Goal: Use online tool/utility: Utilize a website feature to perform a specific function

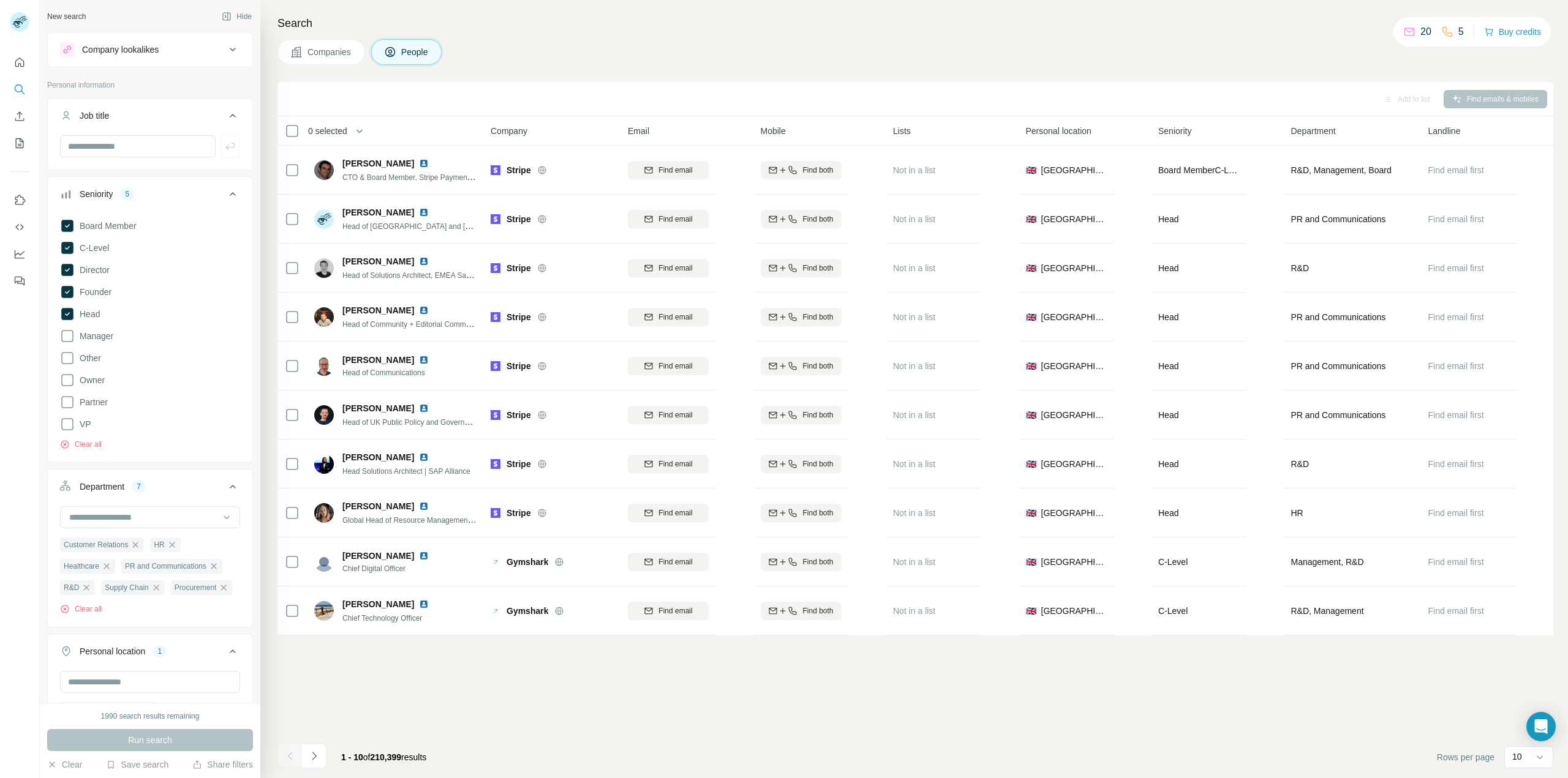
scroll to position [319, 0]
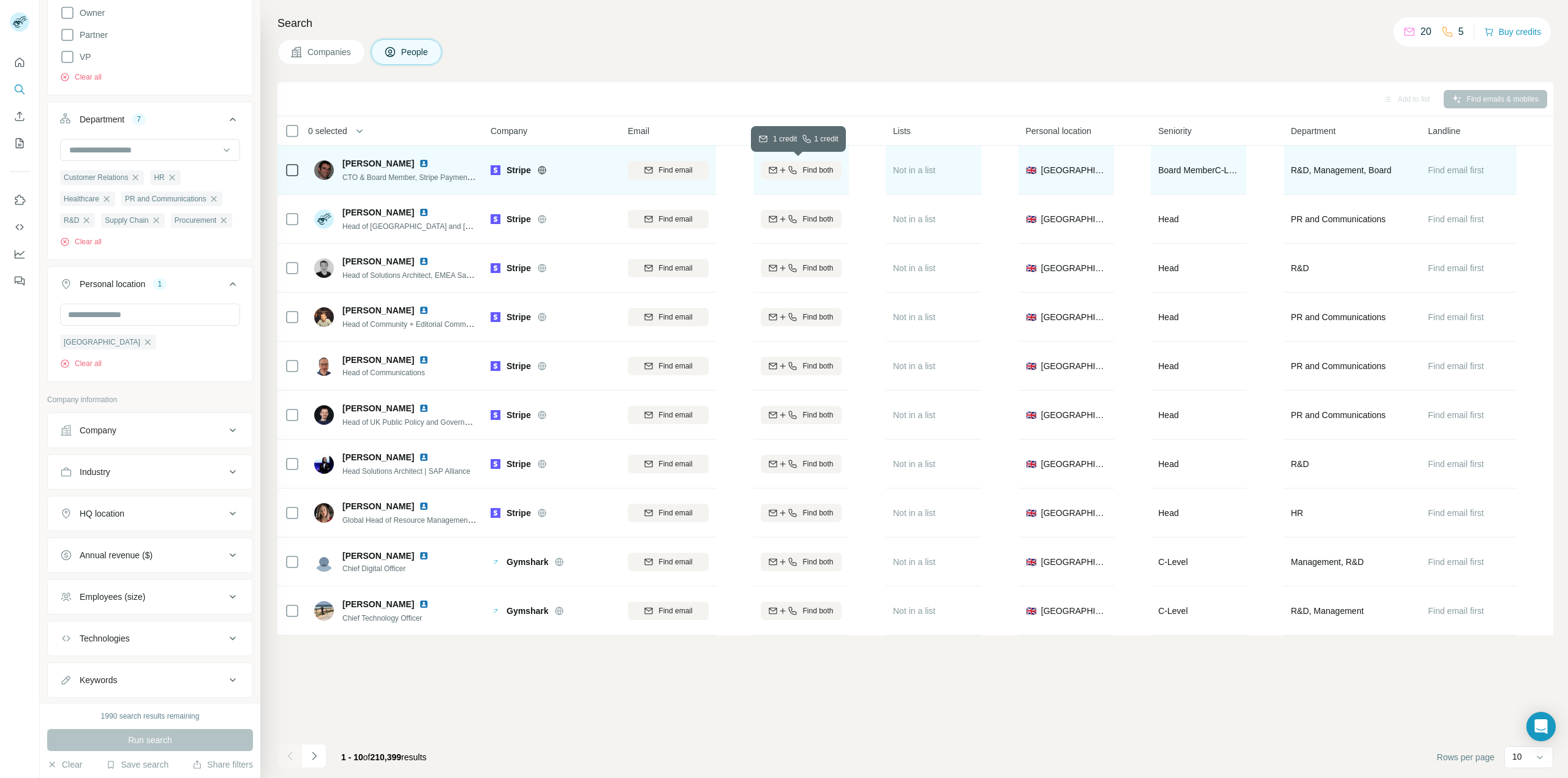
click at [826, 167] on span "Find both" at bounding box center [817, 170] width 31 height 11
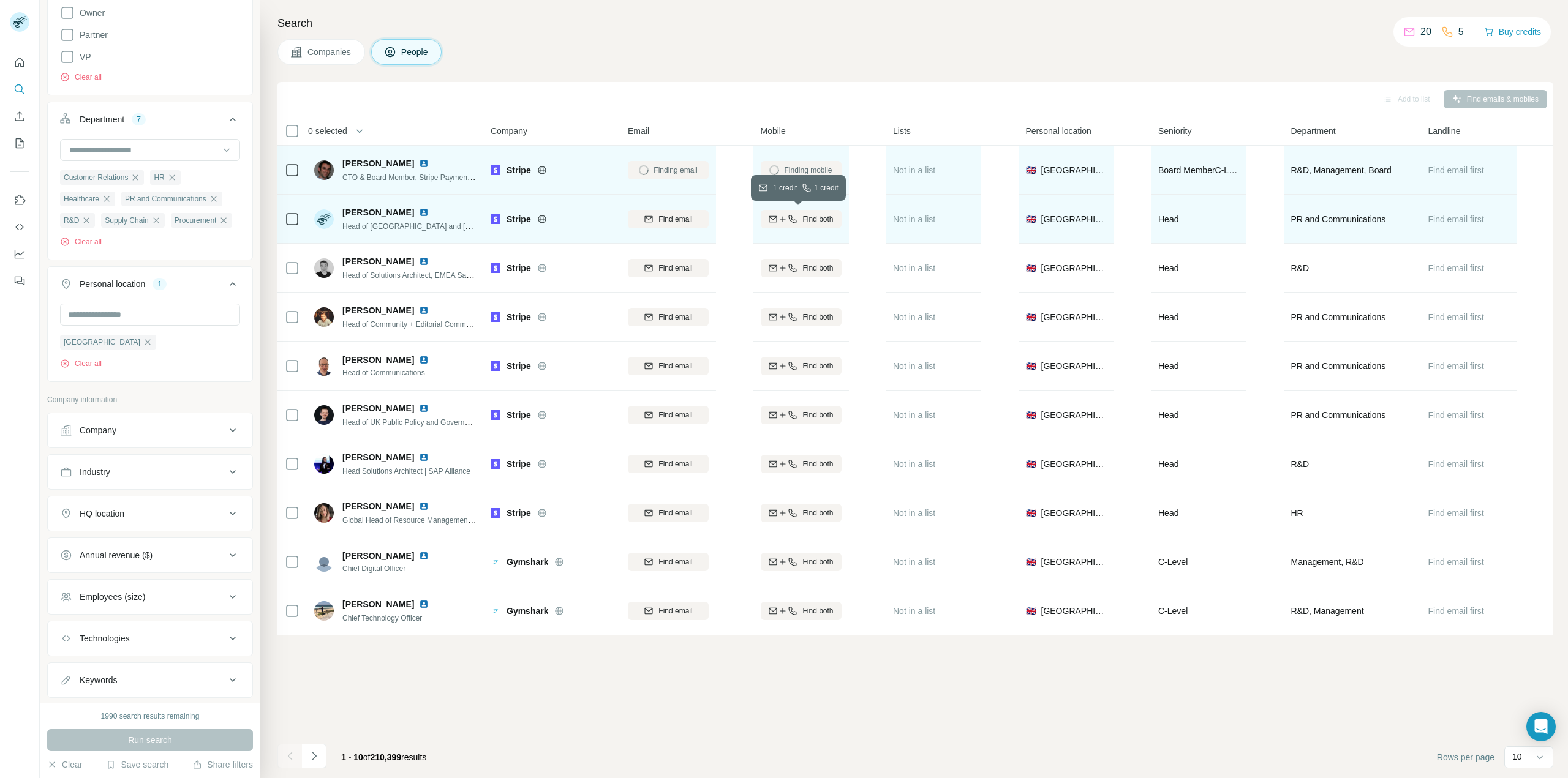
click at [818, 222] on span "Find both" at bounding box center [817, 219] width 31 height 11
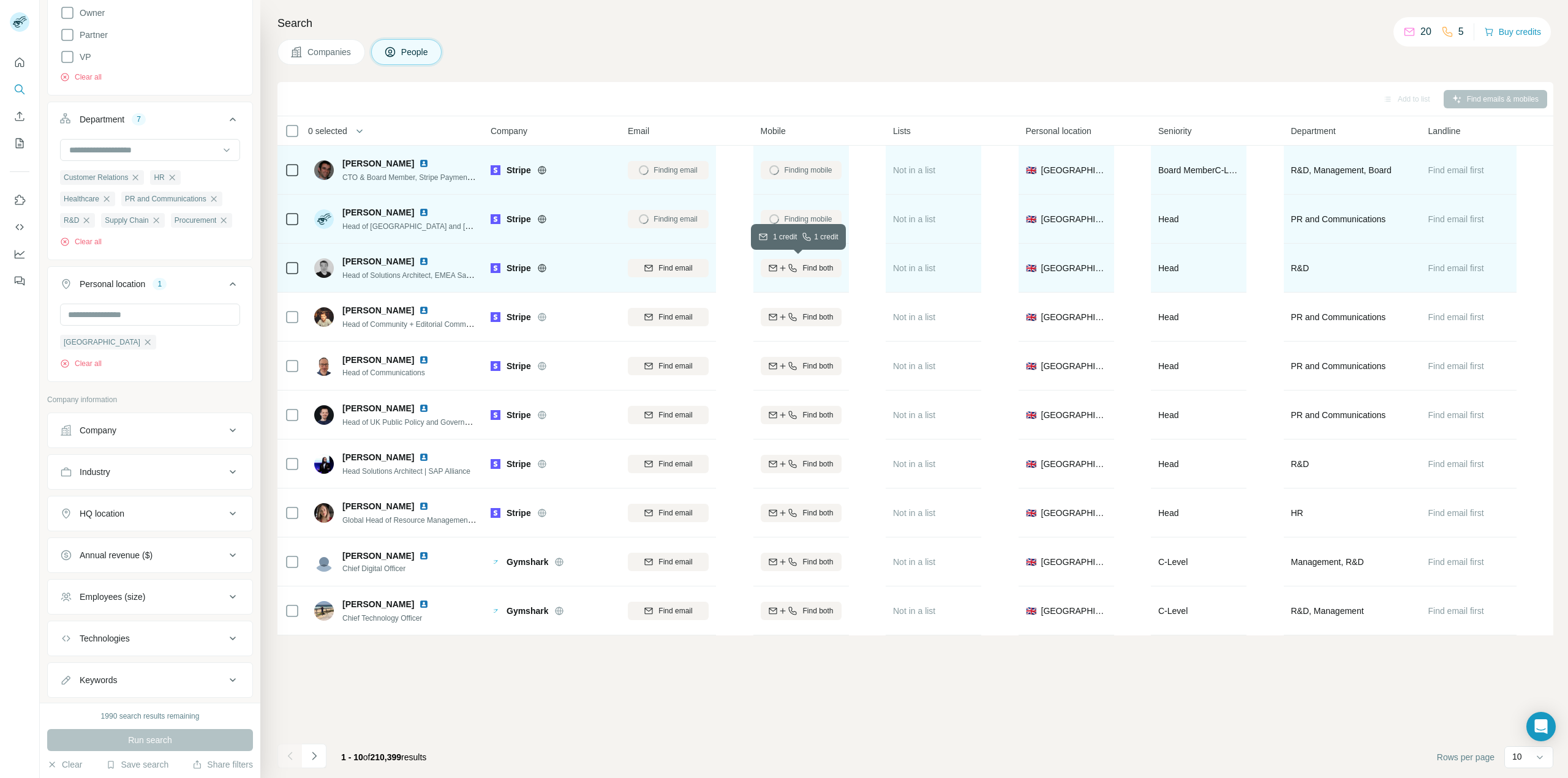
click at [824, 268] on span "Find both" at bounding box center [817, 268] width 31 height 11
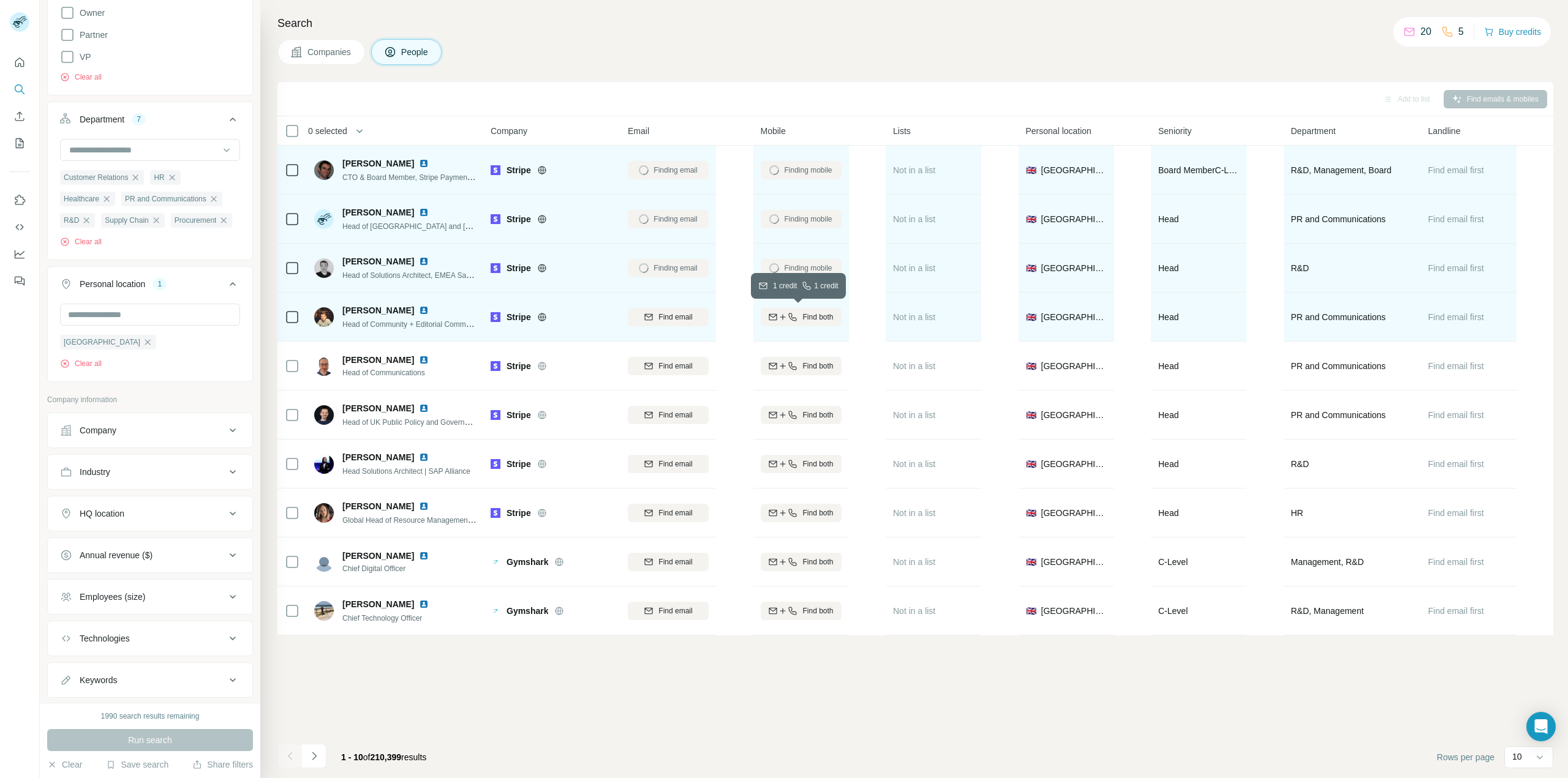
click at [814, 312] on span "Find both" at bounding box center [817, 317] width 31 height 11
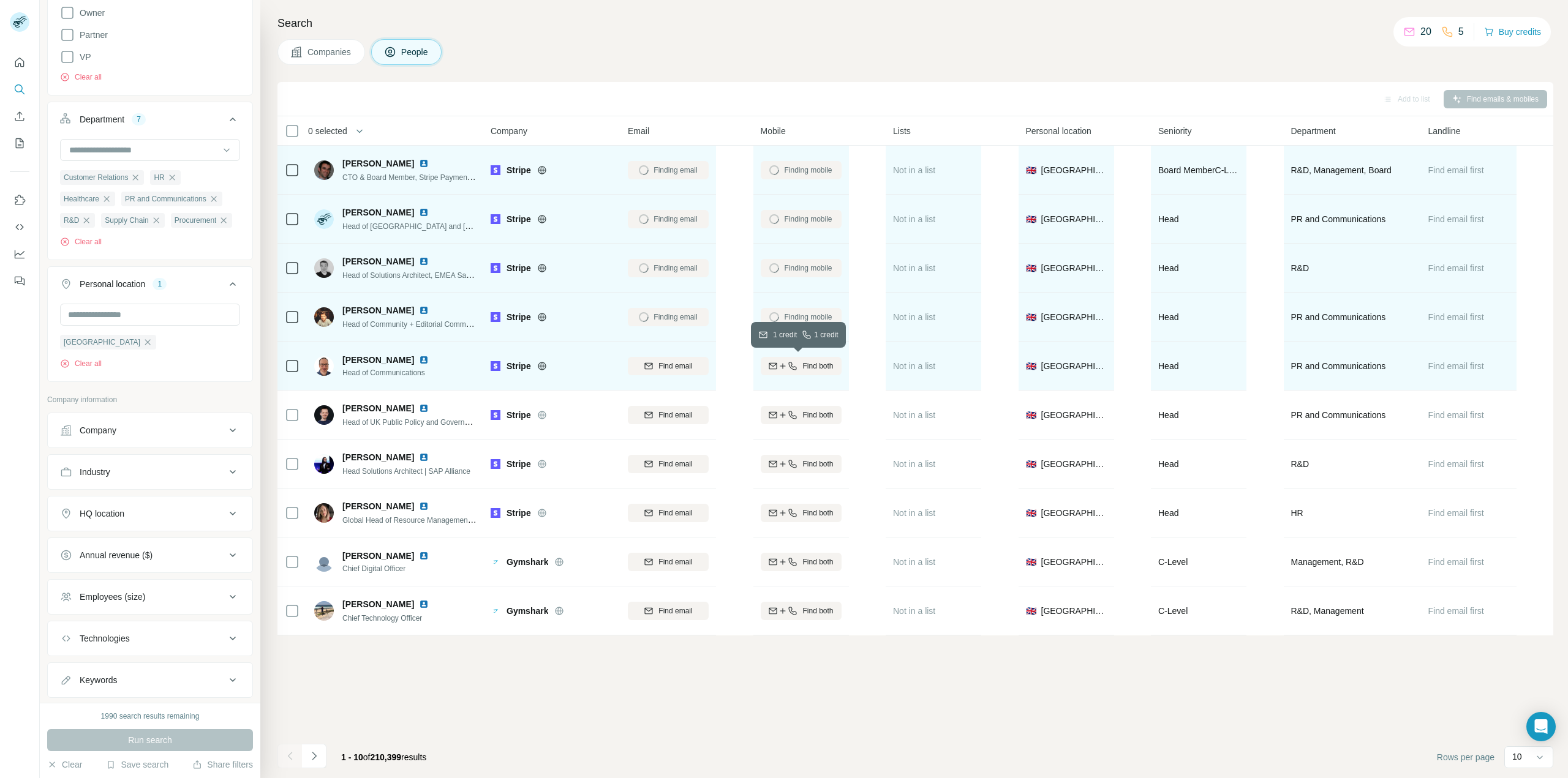
click at [825, 366] on span "Find both" at bounding box center [817, 366] width 31 height 11
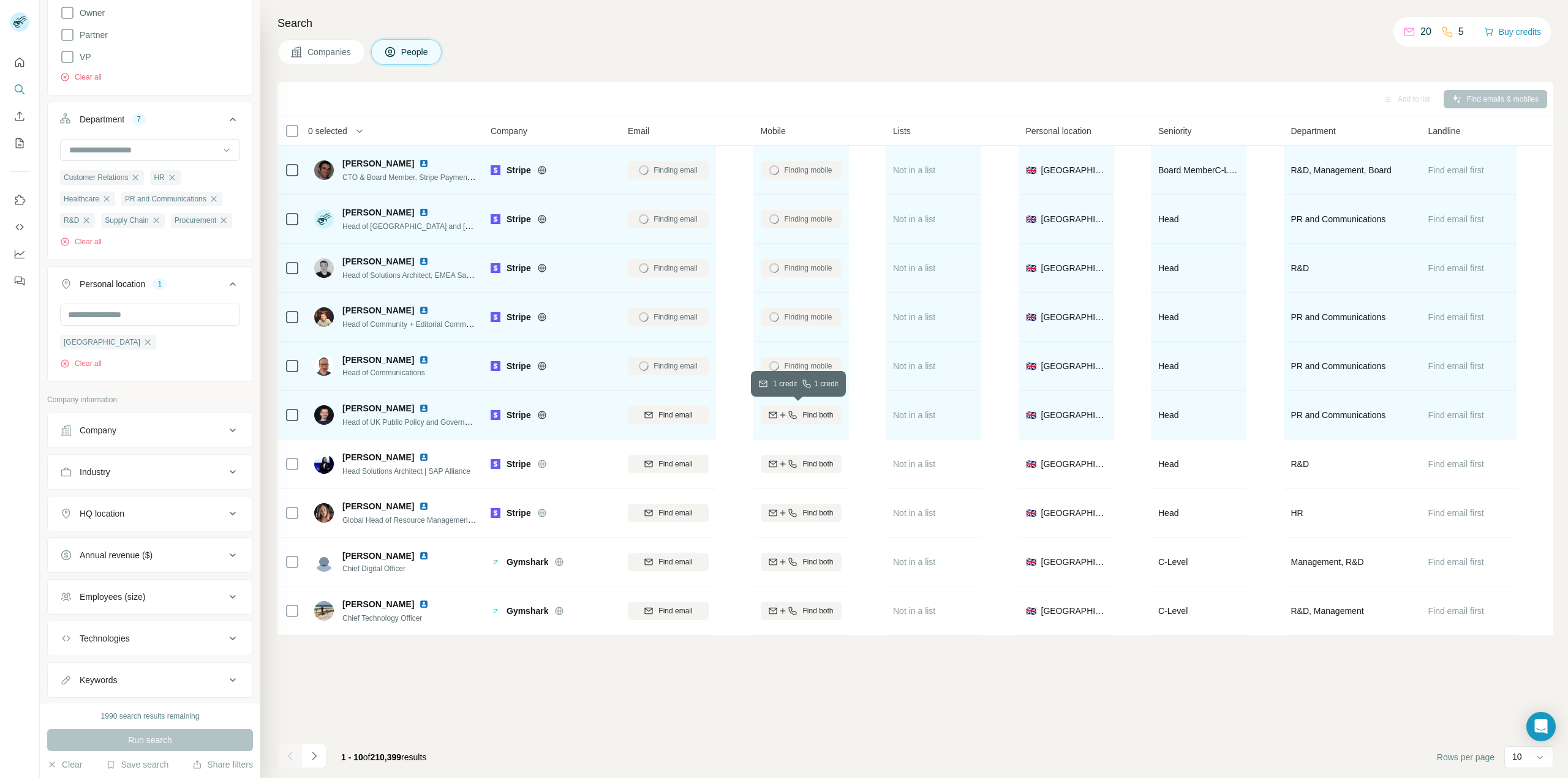
click at [815, 418] on span "Find both" at bounding box center [817, 415] width 31 height 11
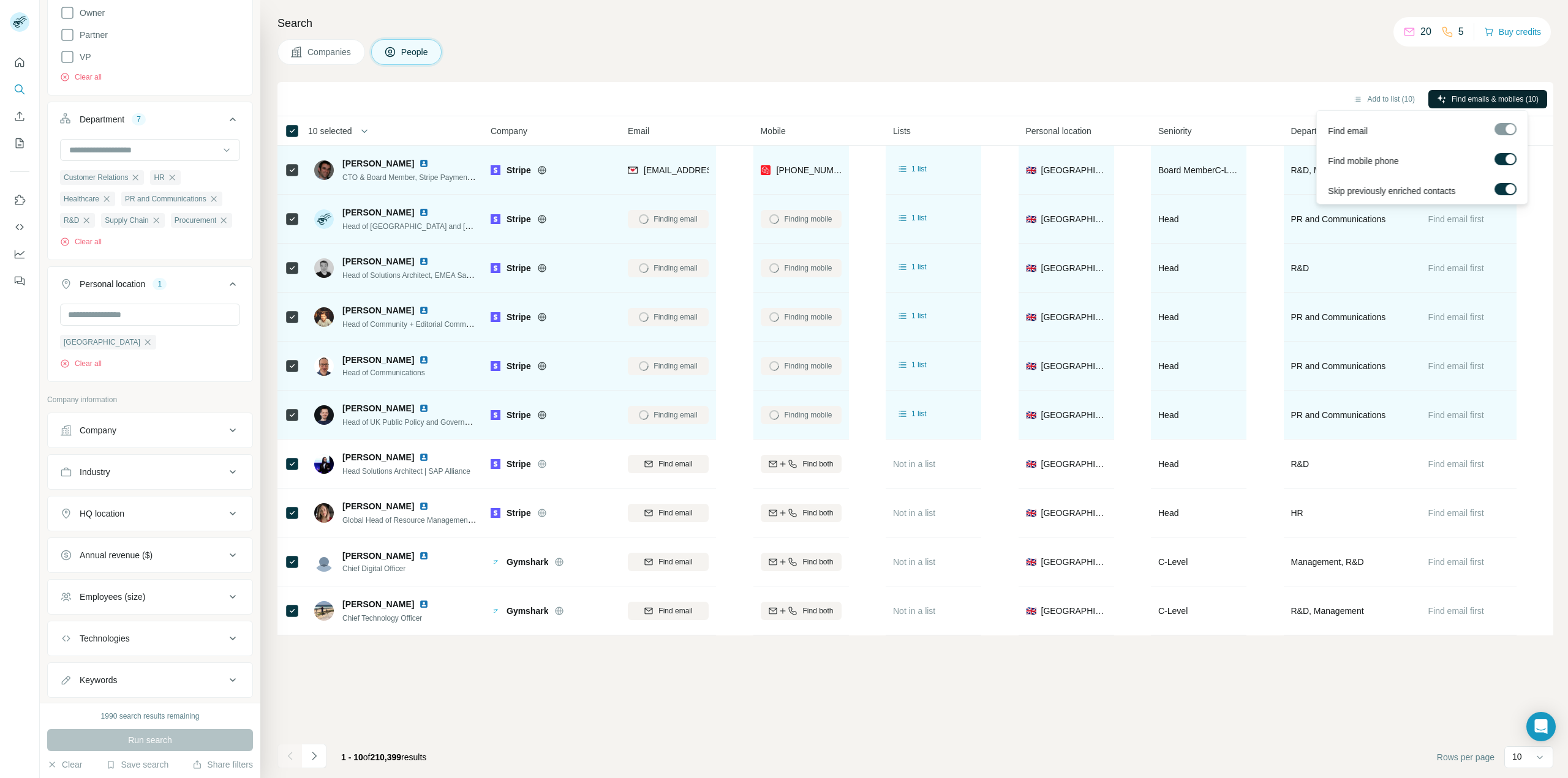
click at [1516, 94] on span "Find emails & mobiles (10)" at bounding box center [1495, 99] width 87 height 11
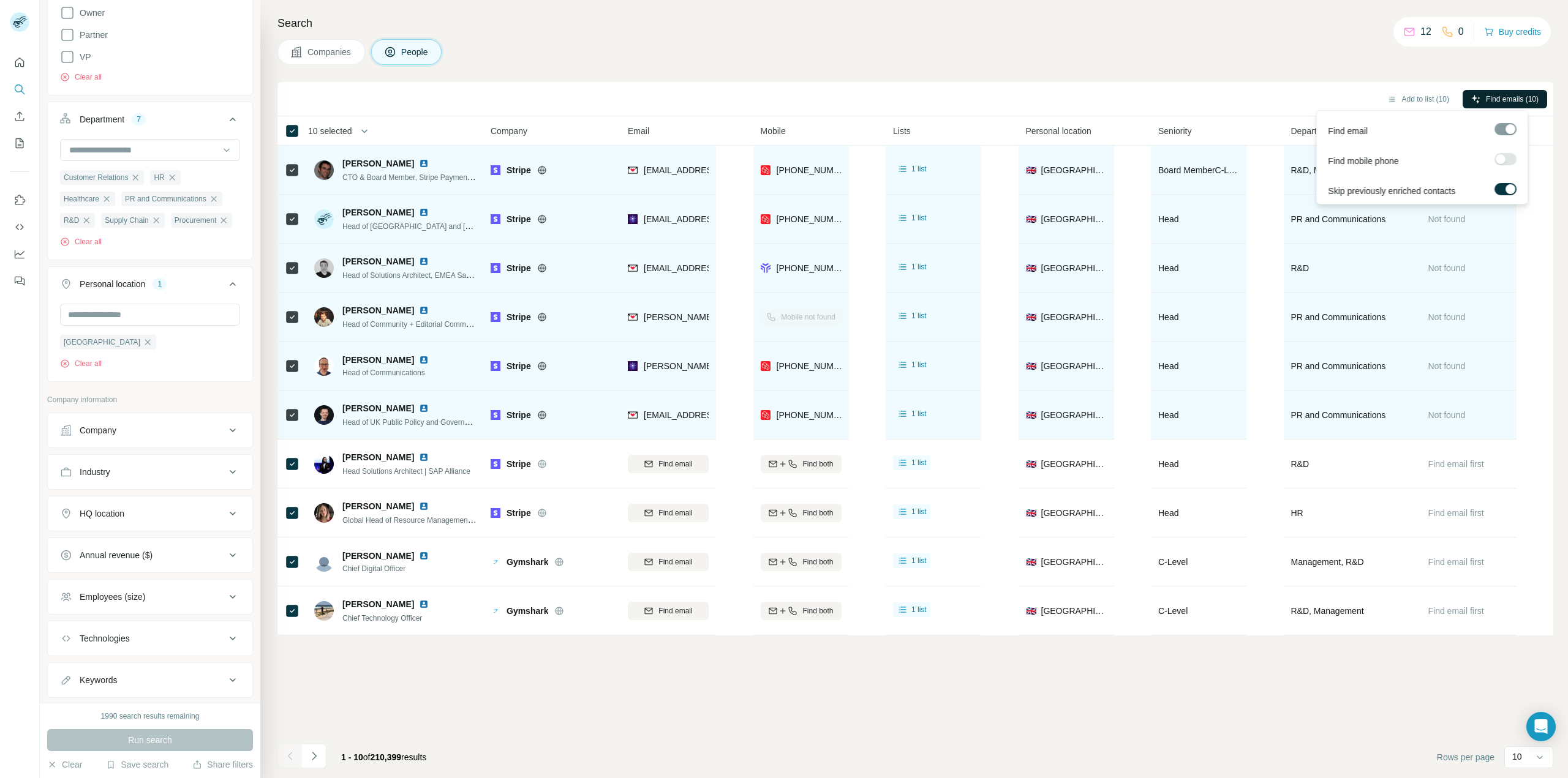
click at [1499, 102] on span "Find emails (10)" at bounding box center [1512, 99] width 52 height 11
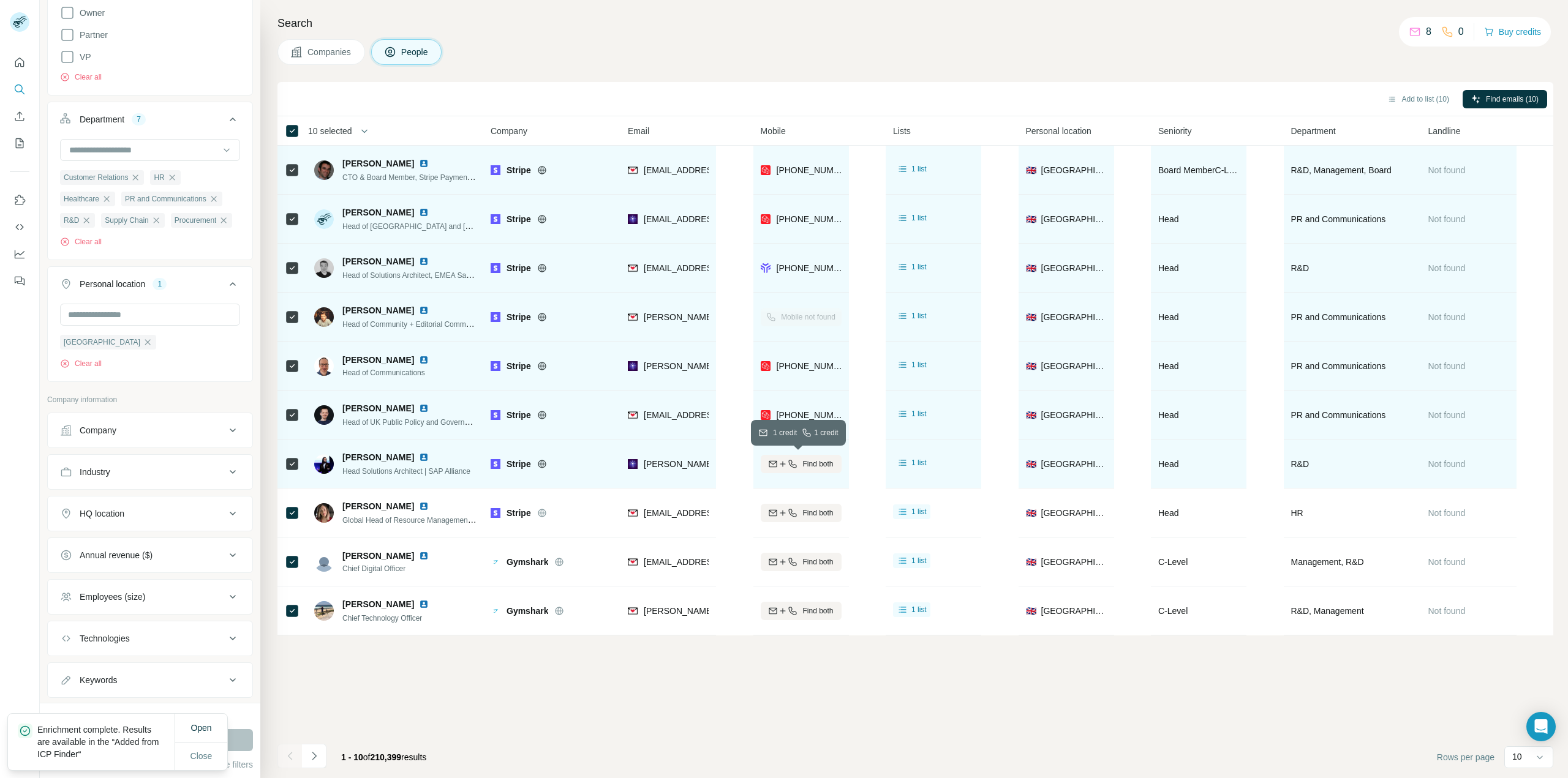
click at [804, 459] on span "Find both" at bounding box center [817, 464] width 31 height 11
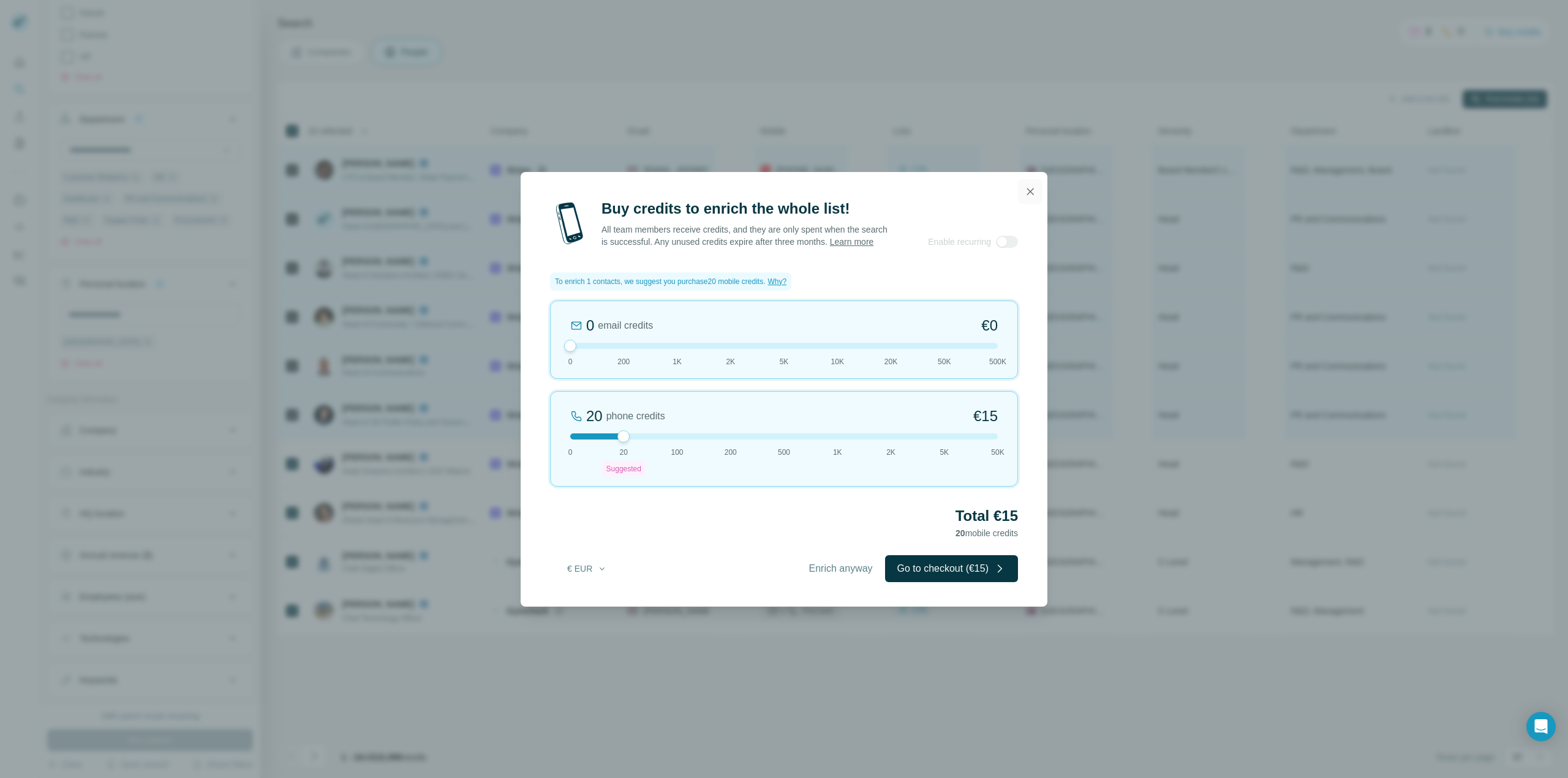
click at [1028, 188] on icon "button" at bounding box center [1030, 191] width 7 height 7
